Goal: Transaction & Acquisition: Purchase product/service

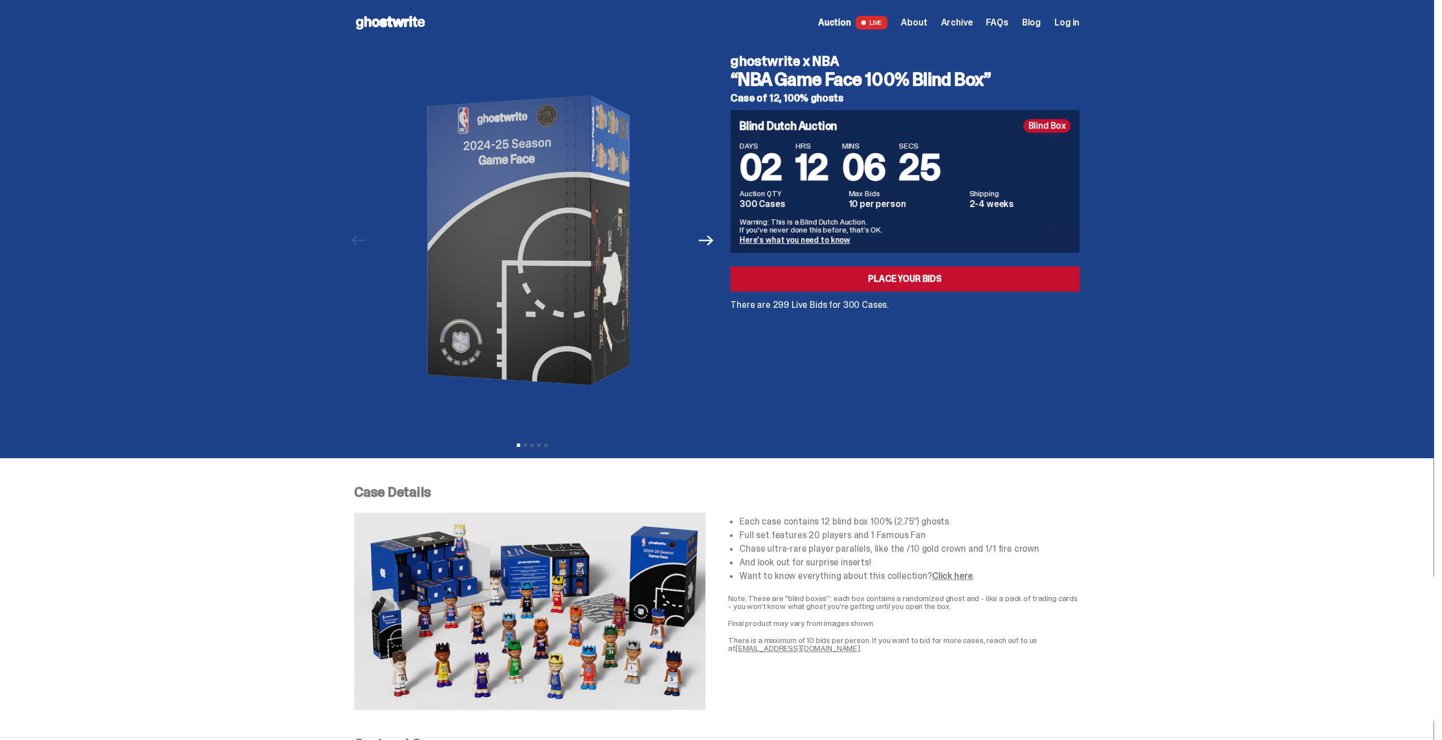
drag, startPoint x: 736, startPoint y: 60, endPoint x: 984, endPoint y: 63, distance: 248.8
click at [984, 63] on h4 "ghostwrite x NBA" at bounding box center [905, 61] width 349 height 14
click at [925, 76] on h3 "“NBA Game Face 100% Blind Box”" at bounding box center [905, 79] width 349 height 18
drag, startPoint x: 842, startPoint y: 61, endPoint x: 760, endPoint y: 67, distance: 81.9
click at [763, 67] on div "ghostwrite x NBA “NBA Game Face 100% Blind Box” Case of 12, 100% ghosts" at bounding box center [905, 78] width 349 height 49
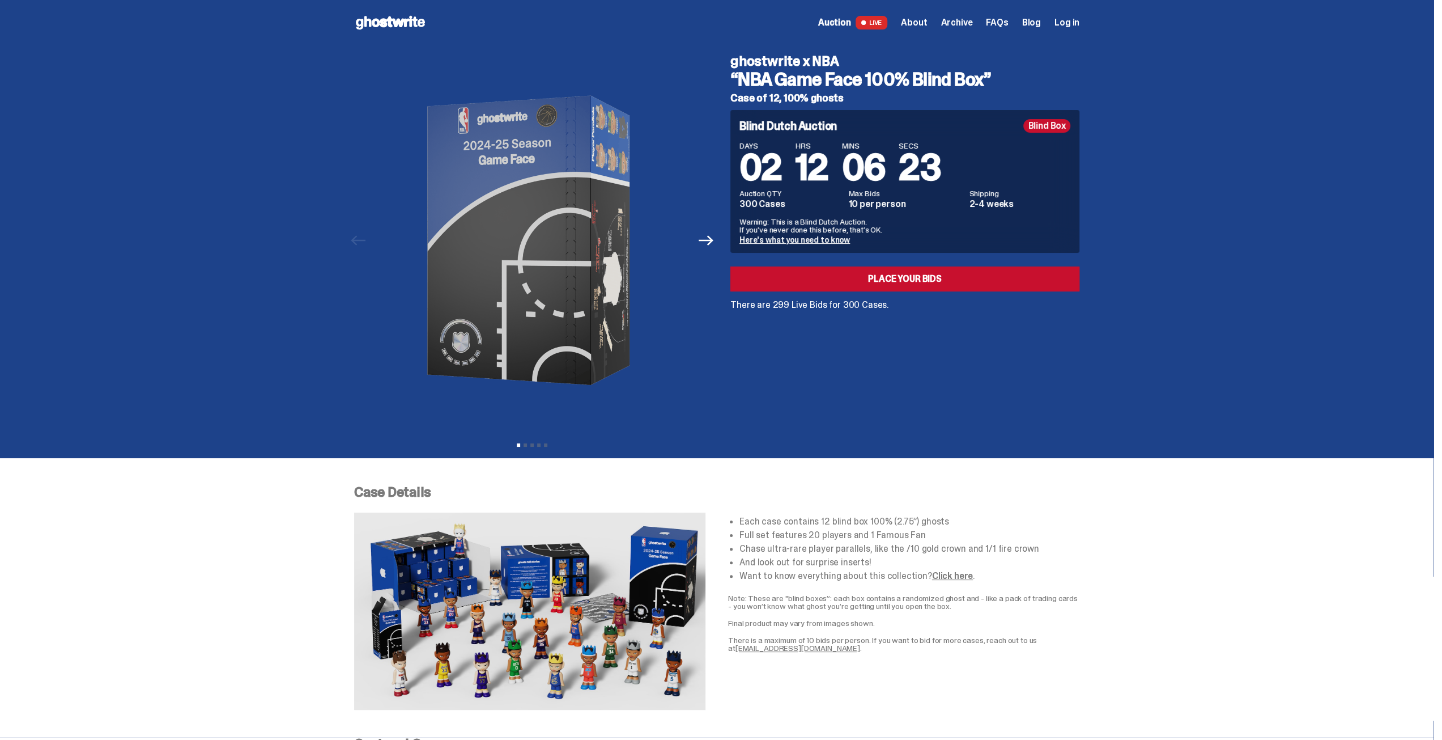
click at [744, 48] on div "ghostwrite x NBA “NBA Game Face 100% Blind Box” Case of 12, 100% ghosts Blind D…" at bounding box center [898, 240] width 363 height 390
drag, startPoint x: 831, startPoint y: 60, endPoint x: 795, endPoint y: 58, distance: 36.3
click at [775, 57] on h4 "ghostwrite x NBA" at bounding box center [905, 61] width 349 height 14
click at [824, 60] on h4 "ghostwrite x NBA" at bounding box center [905, 61] width 349 height 14
drag, startPoint x: 836, startPoint y: 60, endPoint x: 825, endPoint y: 60, distance: 11.3
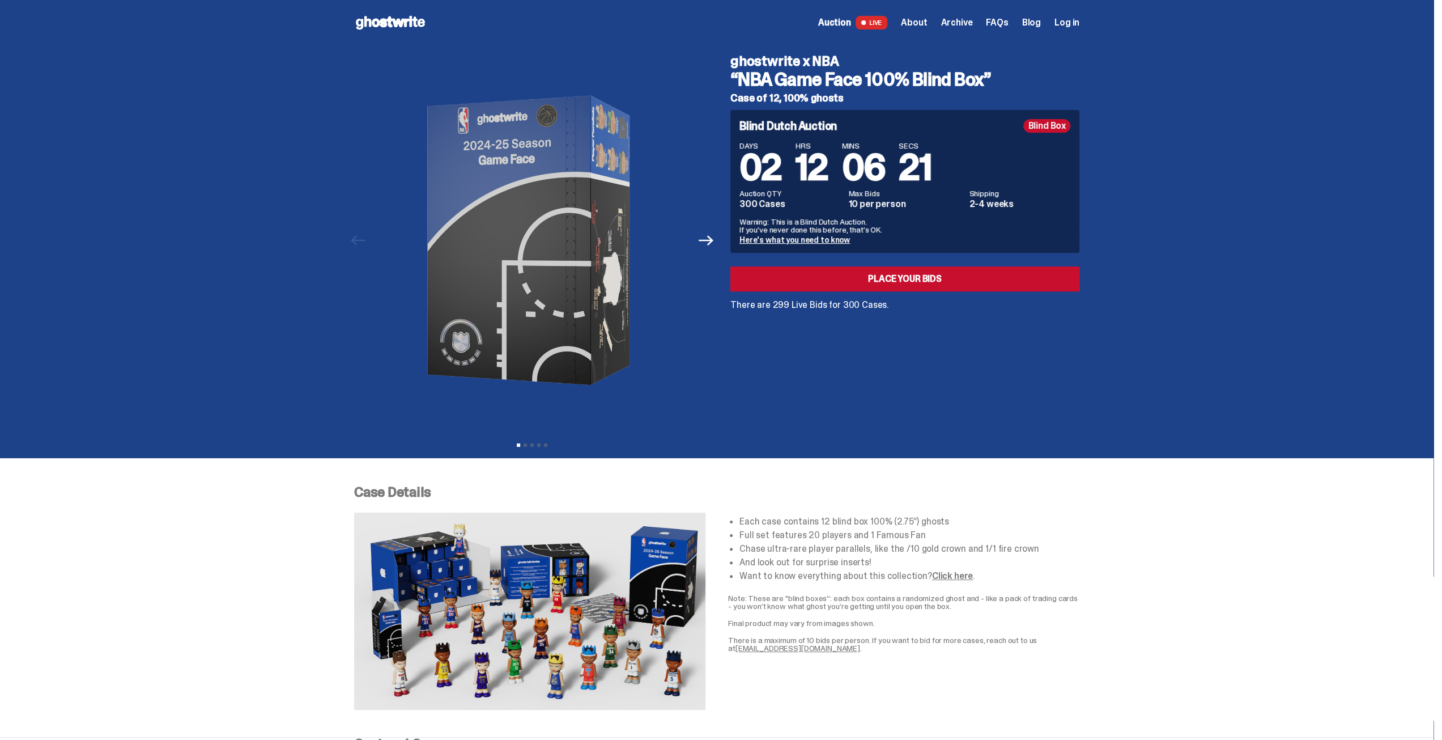
click at [825, 60] on h4 "ghostwrite x NBA" at bounding box center [905, 61] width 349 height 14
click at [834, 58] on h4 "ghostwrite x NBA" at bounding box center [905, 61] width 349 height 14
click at [840, 59] on h4 "ghostwrite x NBA" at bounding box center [905, 61] width 349 height 14
drag, startPoint x: 840, startPoint y: 59, endPoint x: 727, endPoint y: 61, distance: 113.4
click at [727, 61] on div "ghostwrite x NBA “NBA Game Face 100% Blind Box” Case of 12, 100% ghosts Blind D…" at bounding box center [898, 240] width 363 height 390
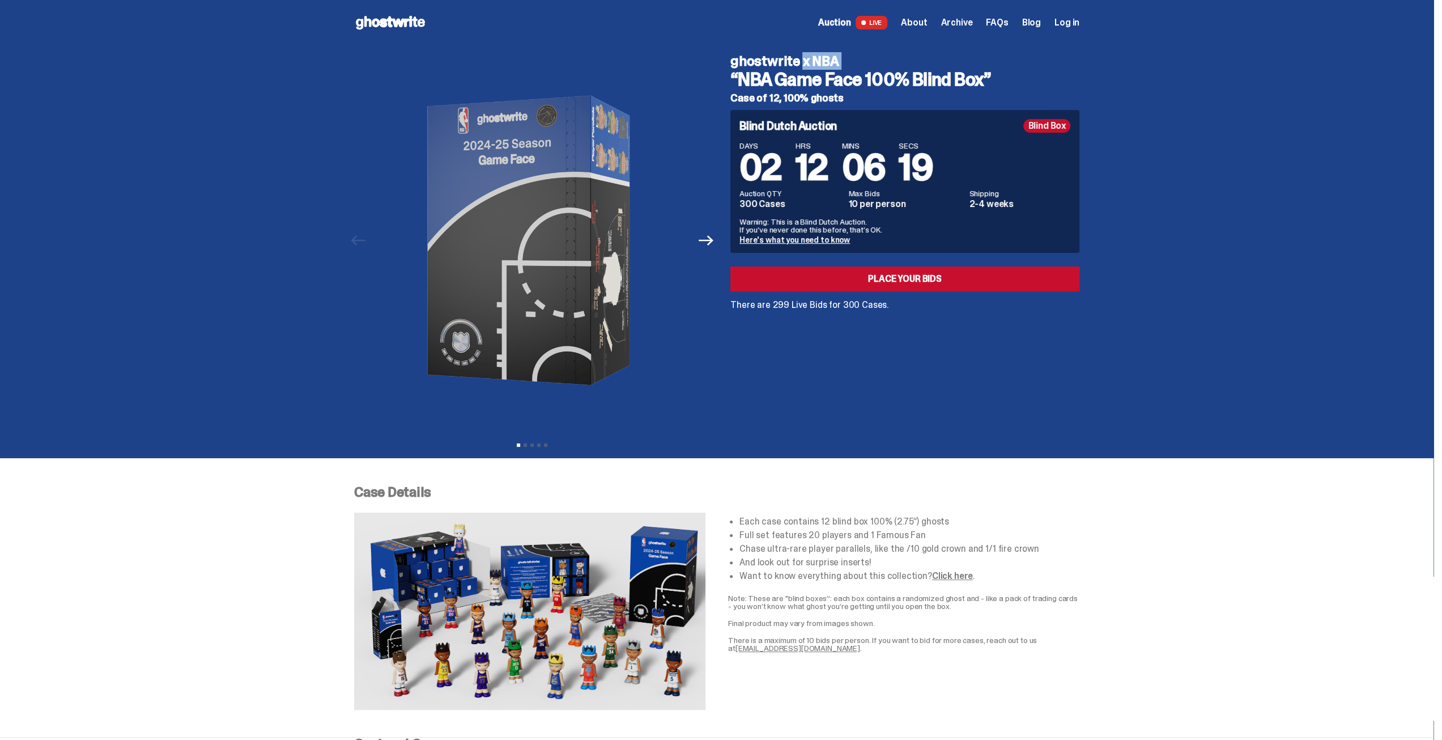
copy div "ghostwrite x NBA"
